Goal: Task Accomplishment & Management: Use online tool/utility

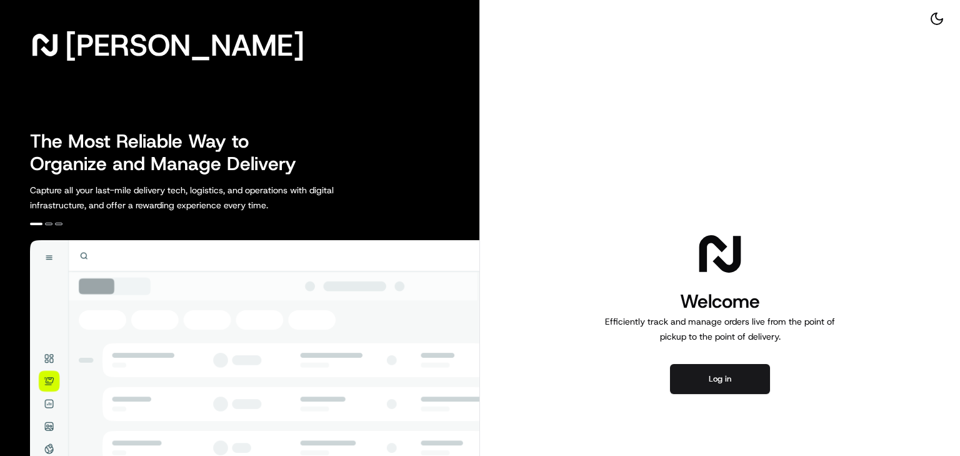
click at [705, 395] on div "Welcome Efficiently track and manage orders live from the point of pickup to th…" at bounding box center [720, 311] width 480 height 622
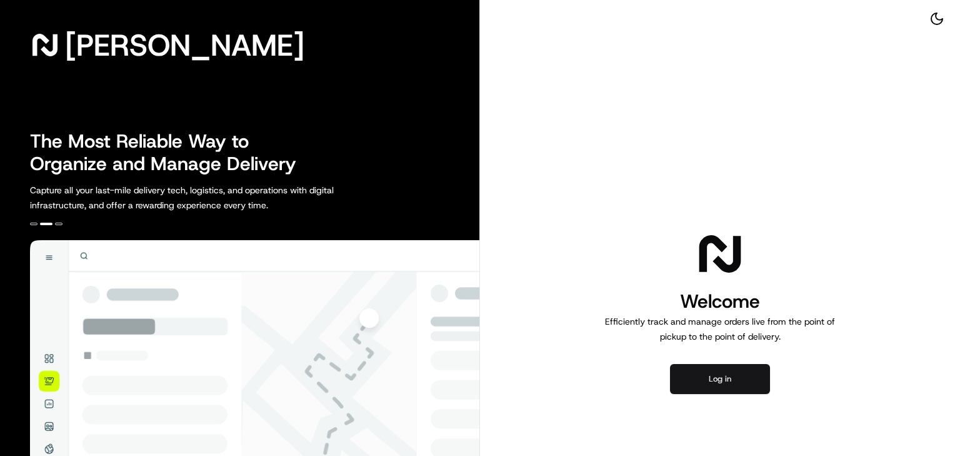
click at [700, 384] on button "Log in" at bounding box center [720, 379] width 100 height 30
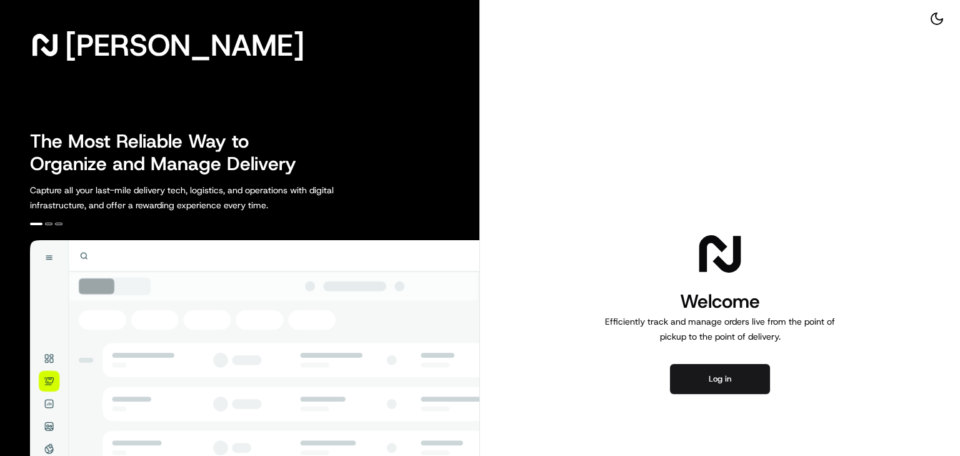
click at [730, 397] on div "Welcome Efficiently track and manage orders live from the point of pickup to th…" at bounding box center [720, 311] width 480 height 622
click at [715, 381] on button "Log in" at bounding box center [720, 379] width 100 height 30
